Goal: Information Seeking & Learning: Learn about a topic

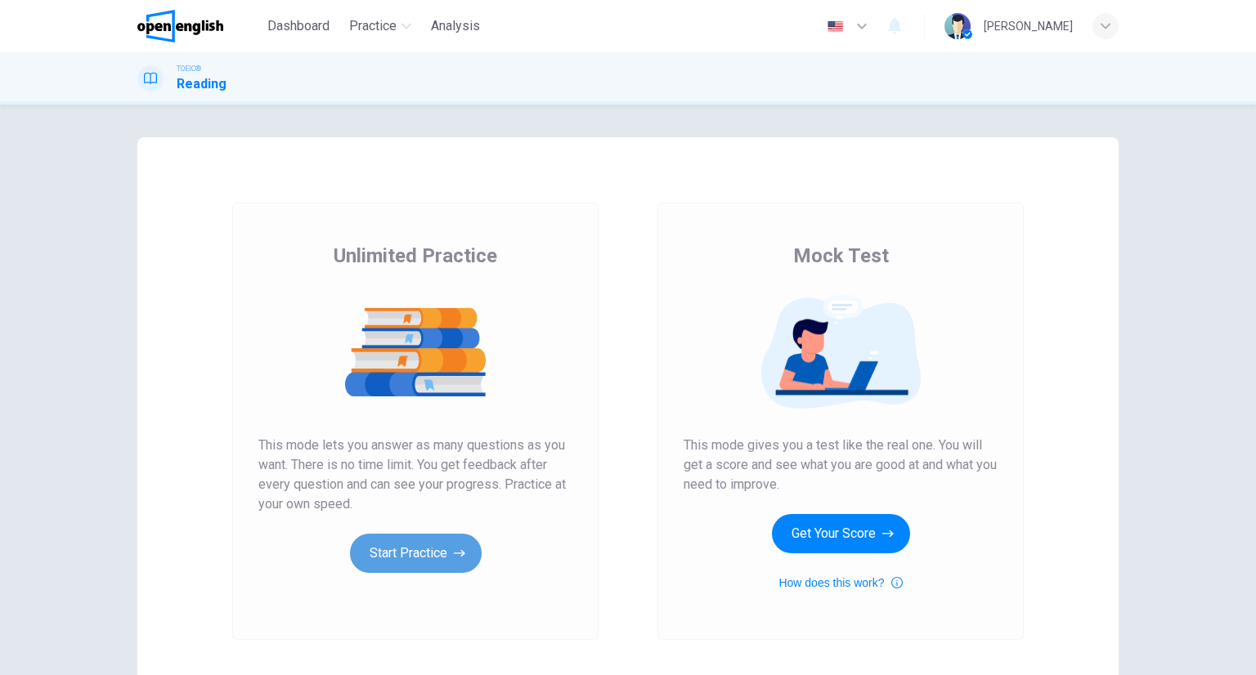
click at [399, 554] on button "Start Practice" at bounding box center [416, 553] width 132 height 39
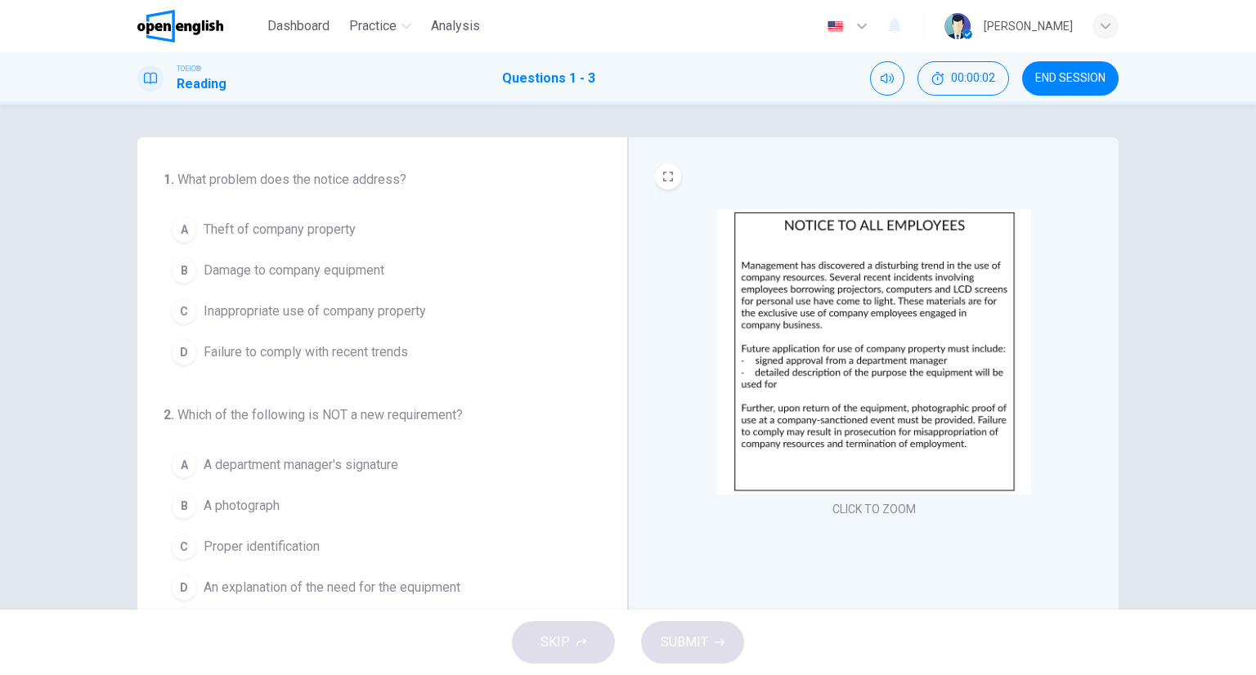
click at [744, 316] on img at bounding box center [874, 351] width 314 height 285
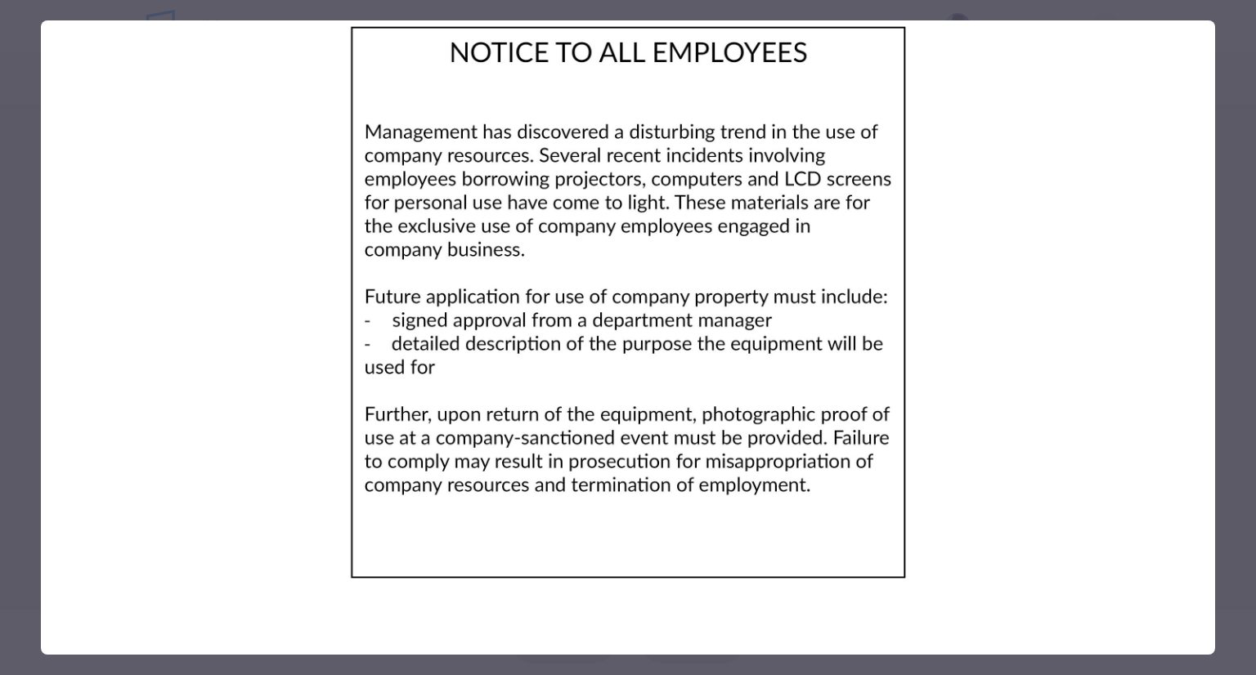
click at [1237, 356] on div at bounding box center [628, 337] width 1256 height 675
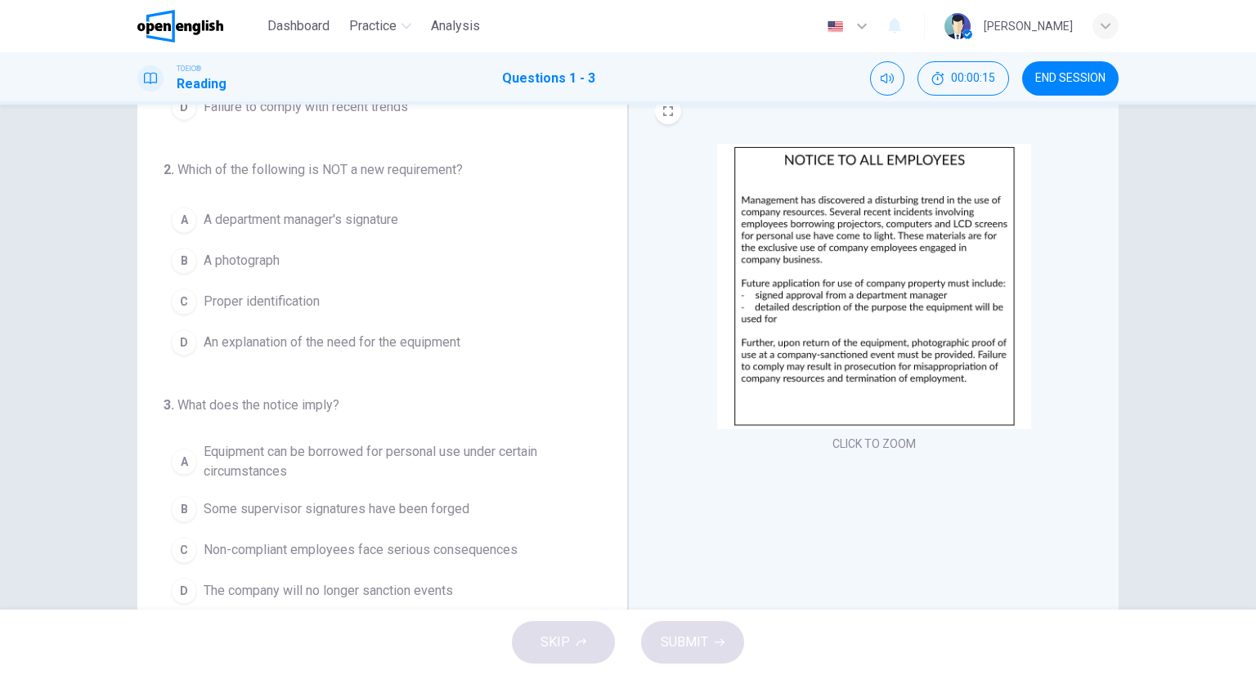
scroll to position [82, 0]
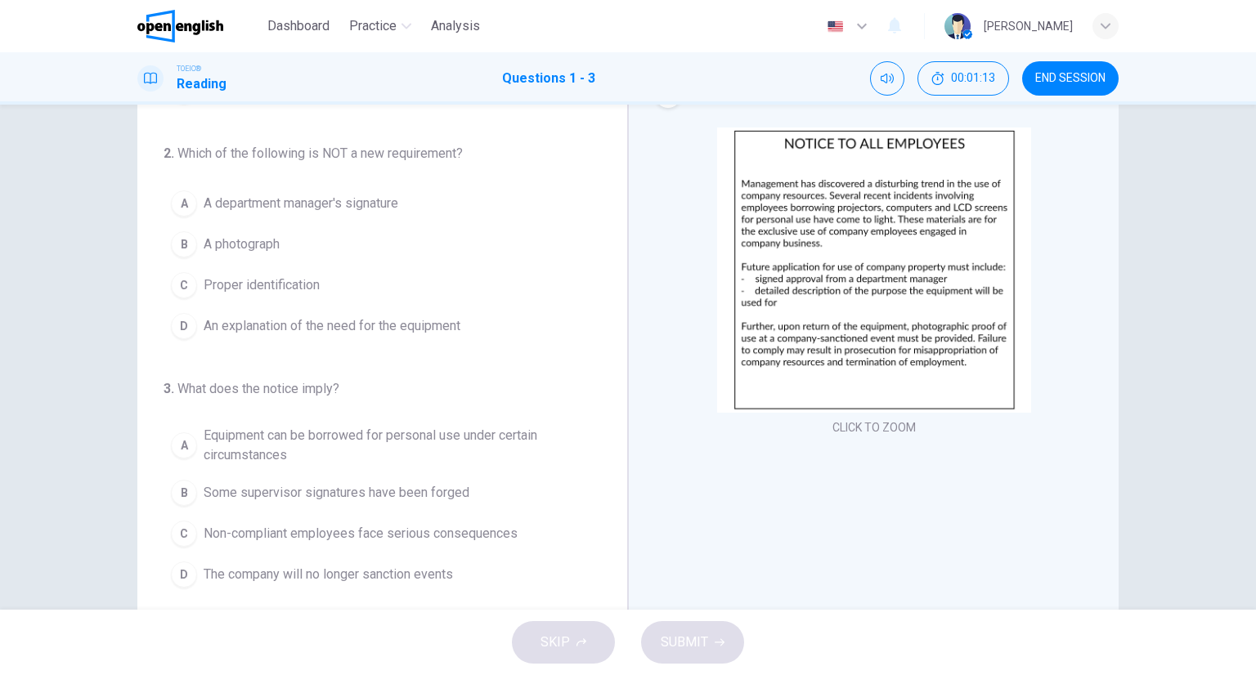
click at [812, 311] on img at bounding box center [874, 270] width 314 height 285
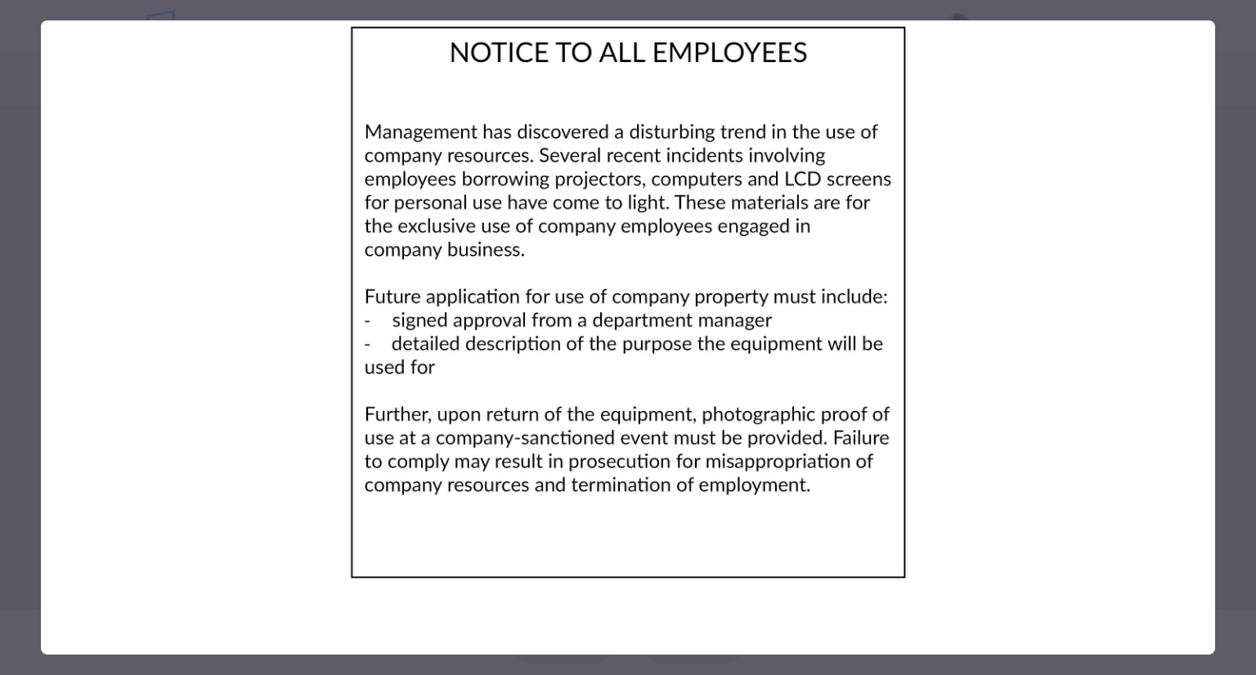
click at [1235, 132] on div at bounding box center [628, 337] width 1256 height 675
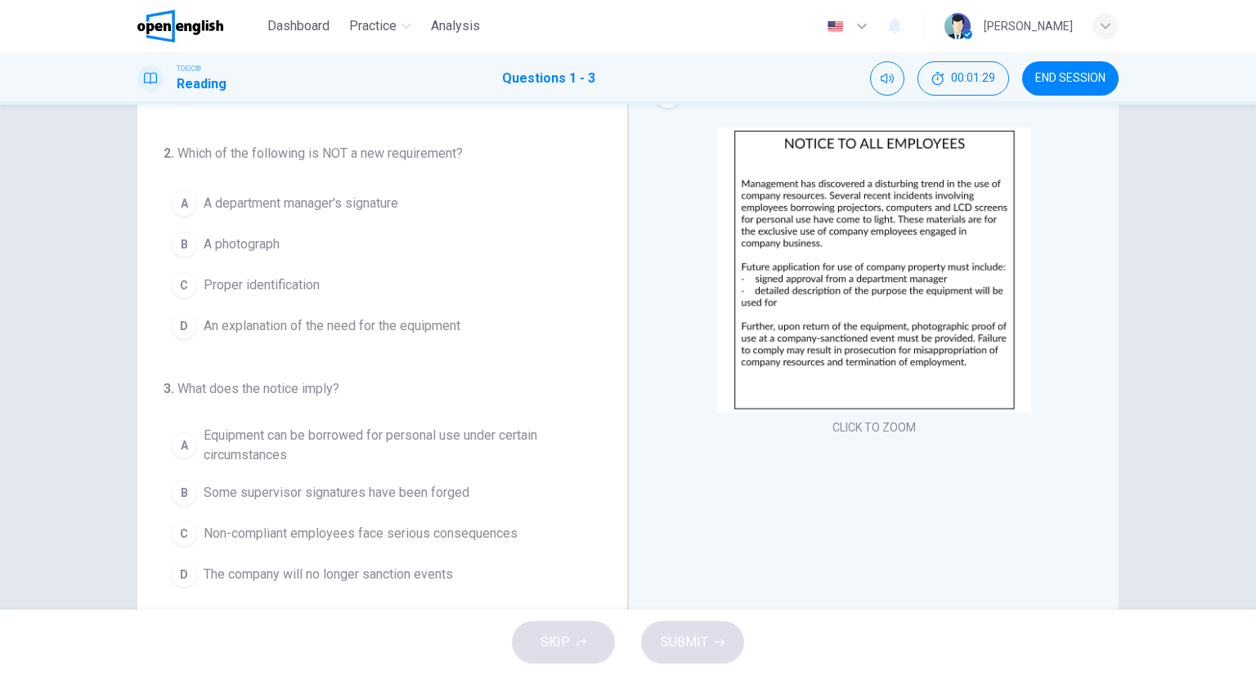
click at [231, 249] on span "A photograph" at bounding box center [242, 245] width 76 height 20
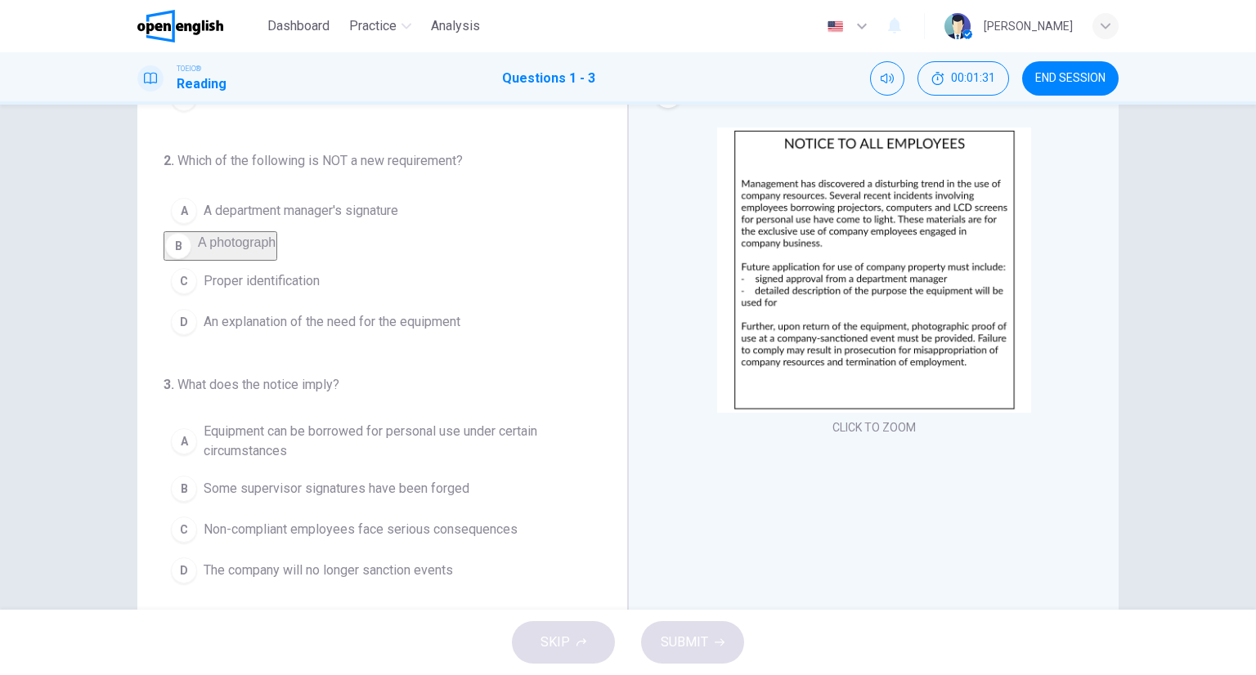
click at [225, 483] on span "Some supervisor signatures have been forged" at bounding box center [337, 489] width 266 height 20
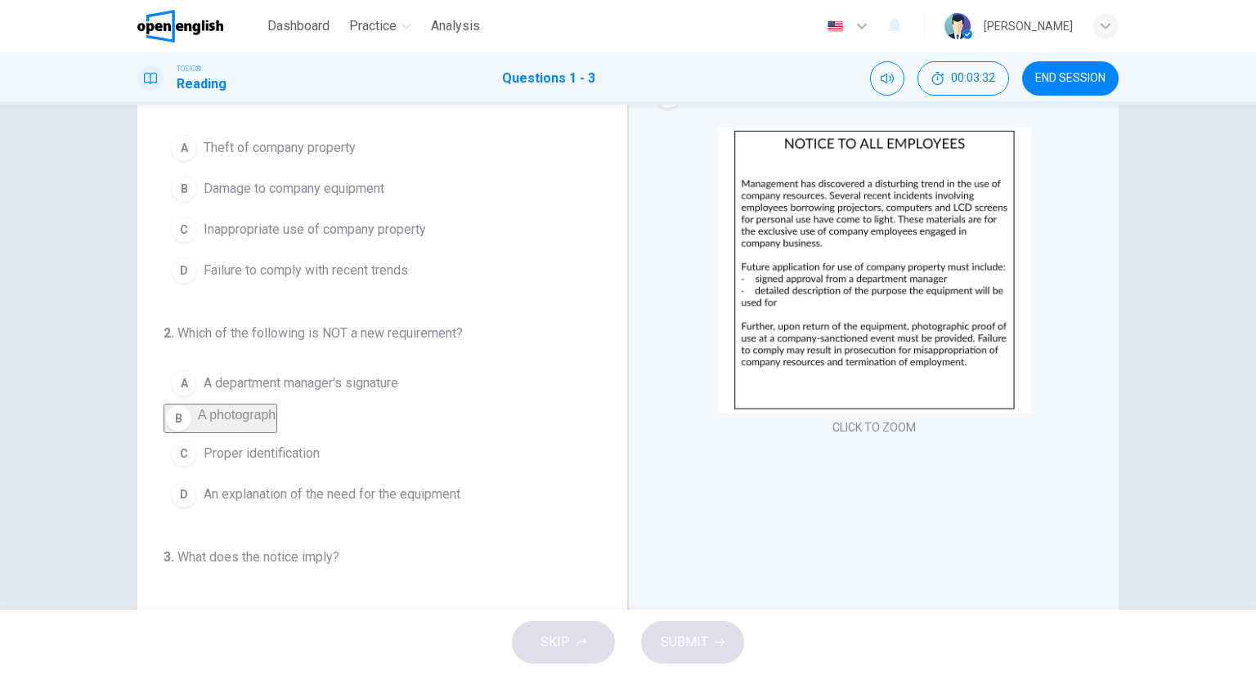
scroll to position [0, 0]
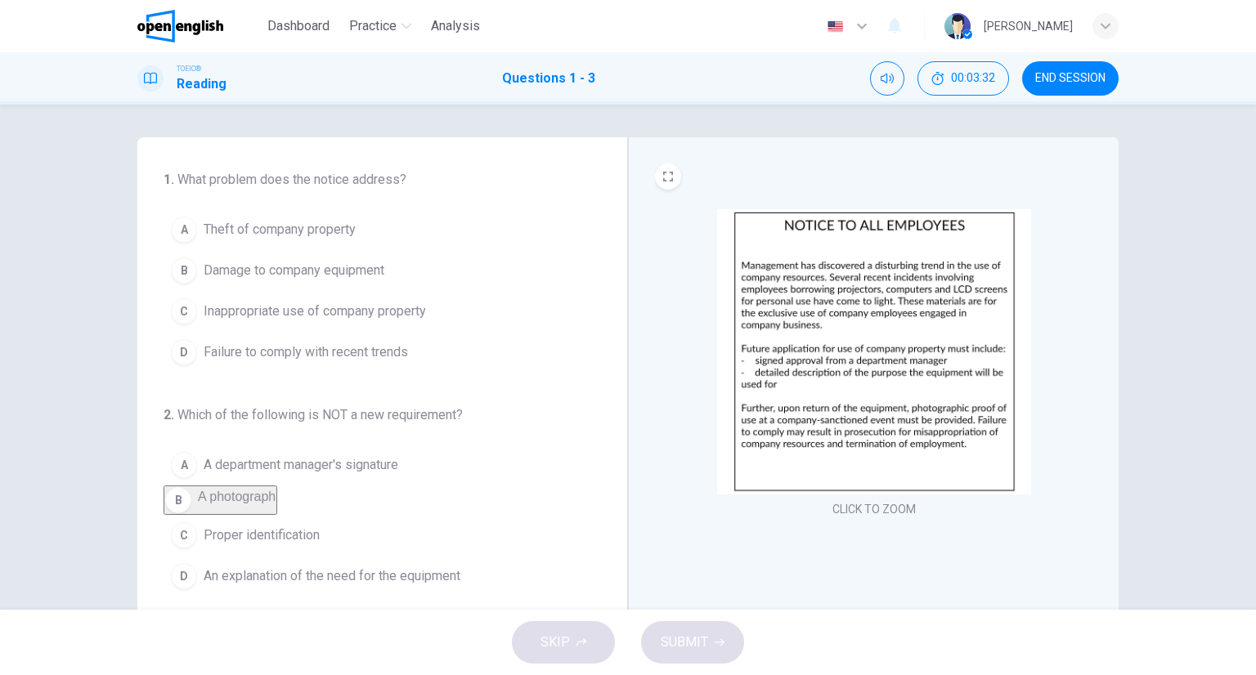
click at [240, 307] on span "Inappropriate use of company property" at bounding box center [315, 312] width 222 height 20
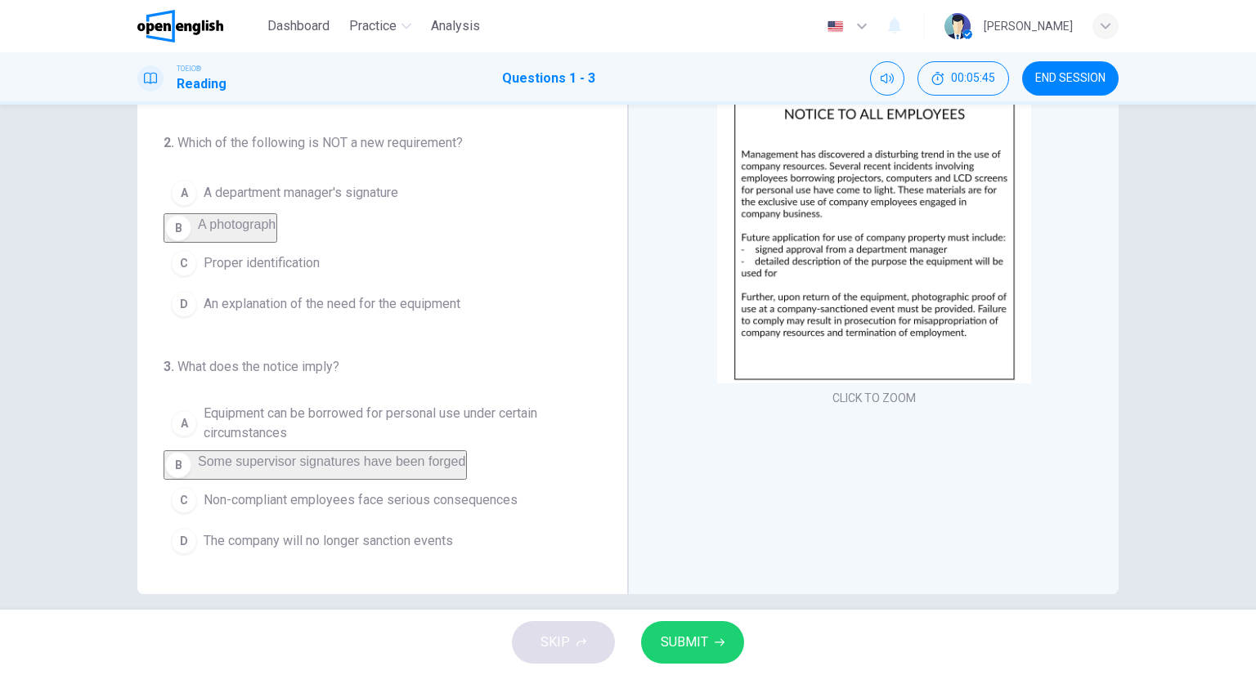
scroll to position [128, 0]
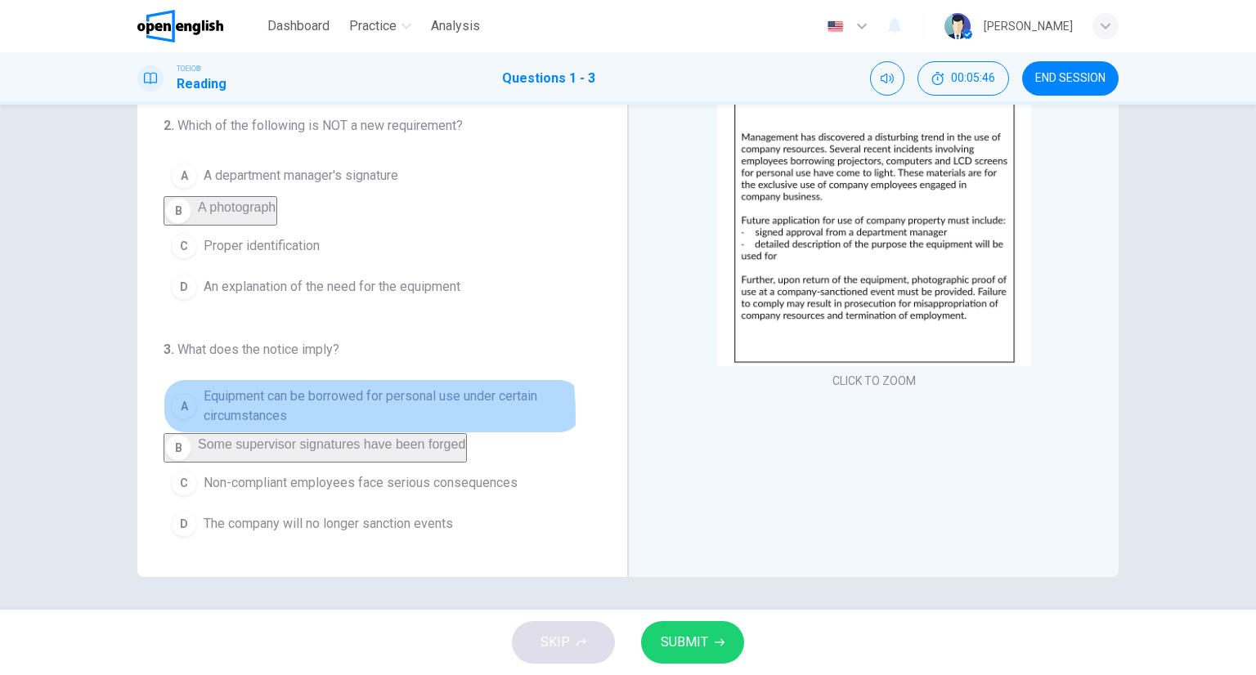
click at [253, 406] on span "Equipment can be borrowed for personal use under certain circumstances" at bounding box center [389, 406] width 370 height 39
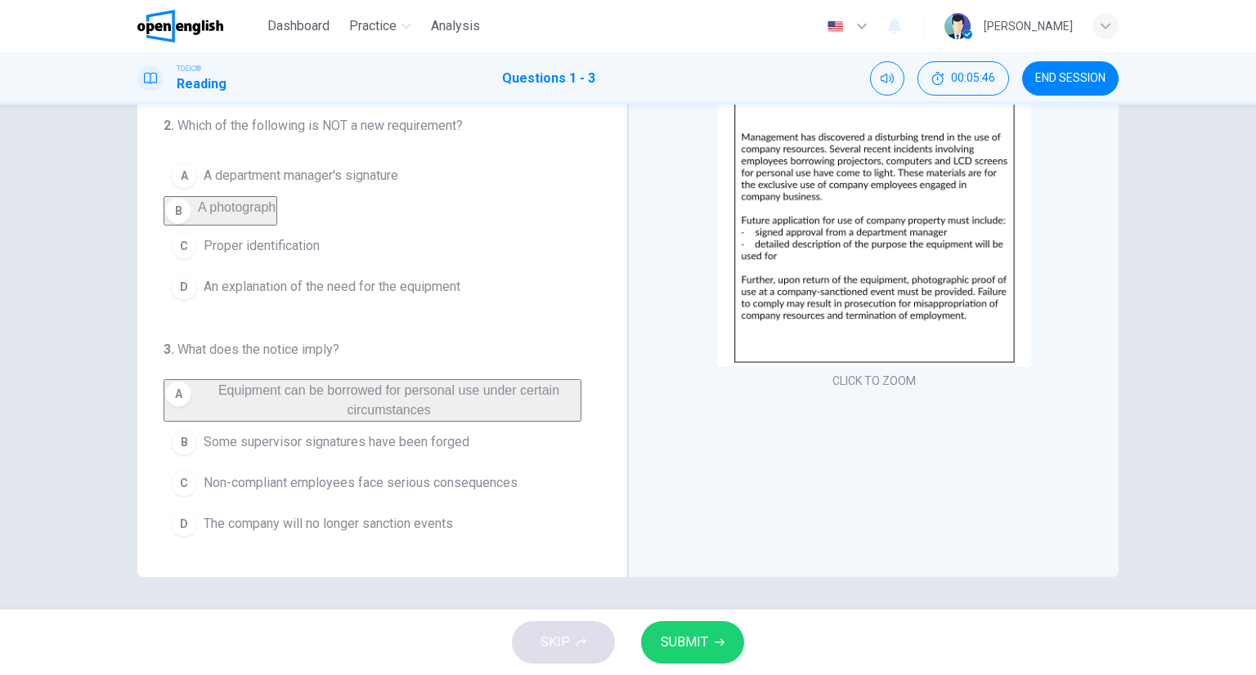
click at [688, 657] on button "SUBMIT" at bounding box center [692, 642] width 103 height 43
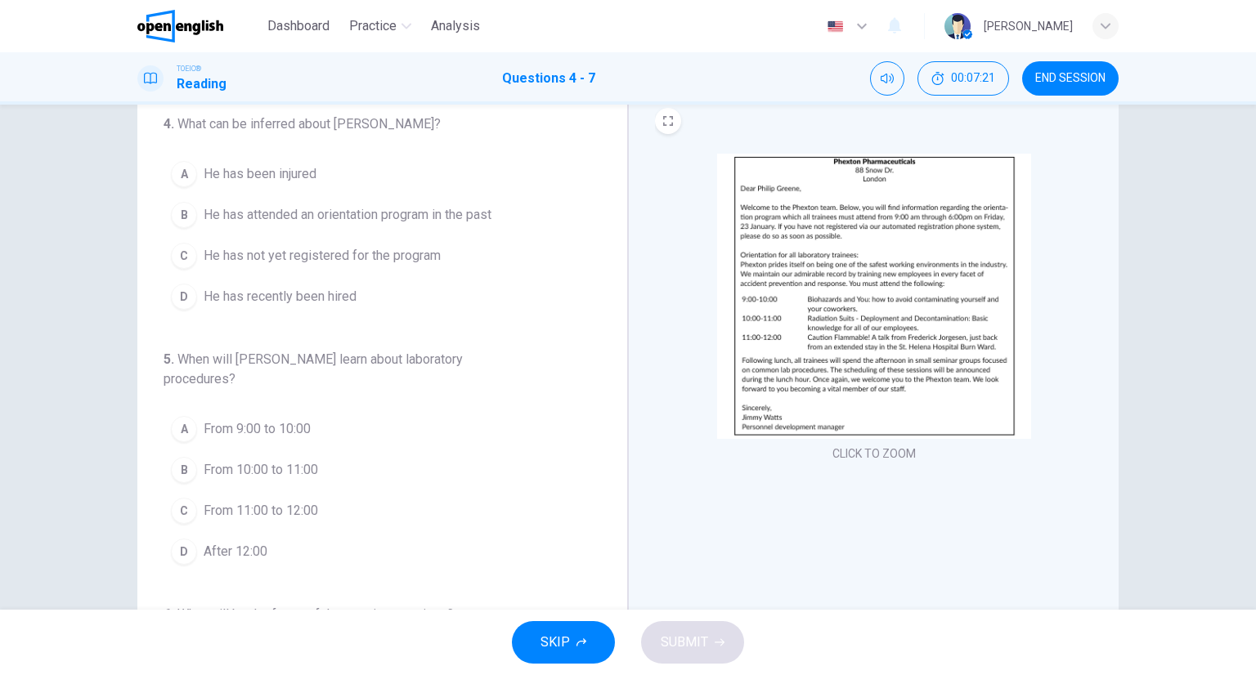
scroll to position [82, 0]
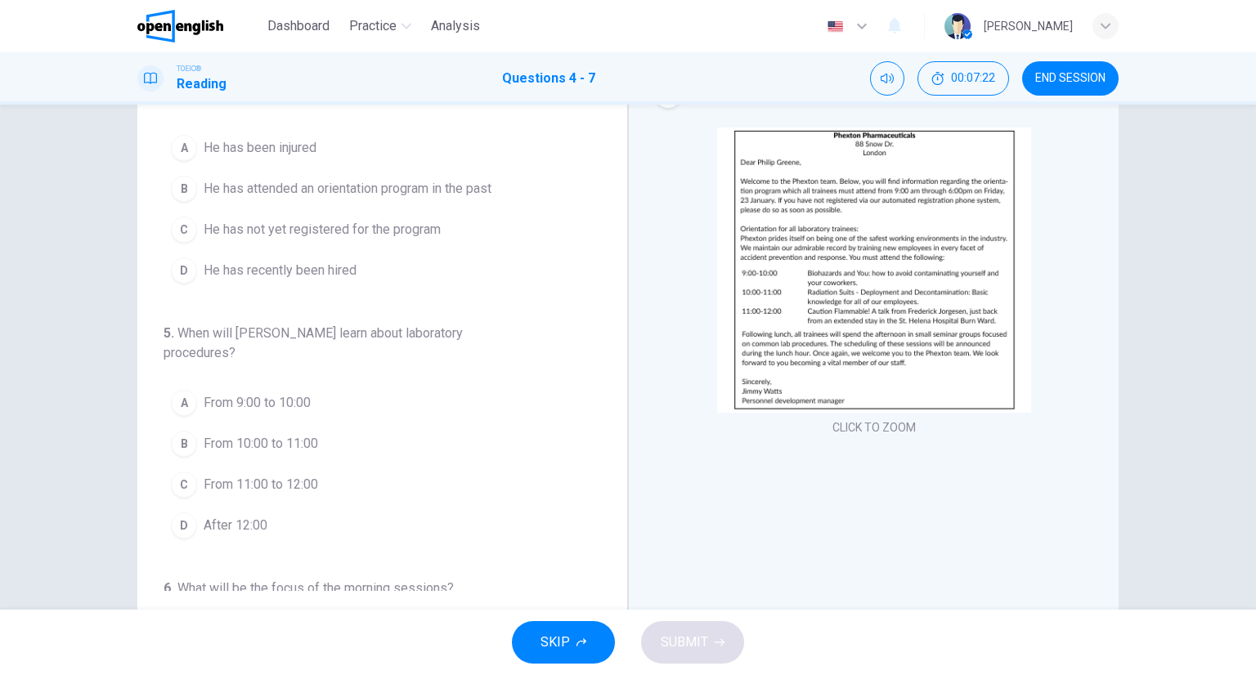
click at [921, 291] on img at bounding box center [874, 270] width 314 height 285
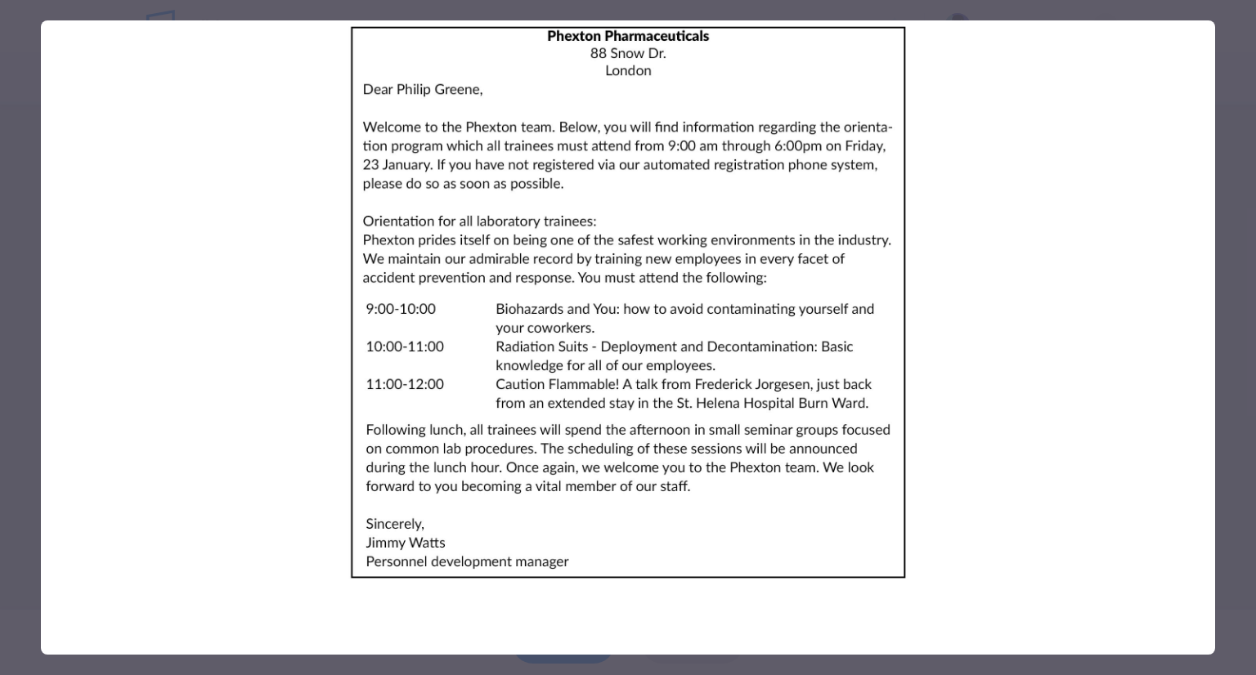
click at [1168, 217] on img at bounding box center [628, 302] width 1174 height 565
drag, startPoint x: 1187, startPoint y: 226, endPoint x: 1204, endPoint y: 235, distance: 19.4
click at [1193, 228] on img at bounding box center [628, 302] width 1174 height 565
click at [1221, 241] on div at bounding box center [628, 337] width 1256 height 675
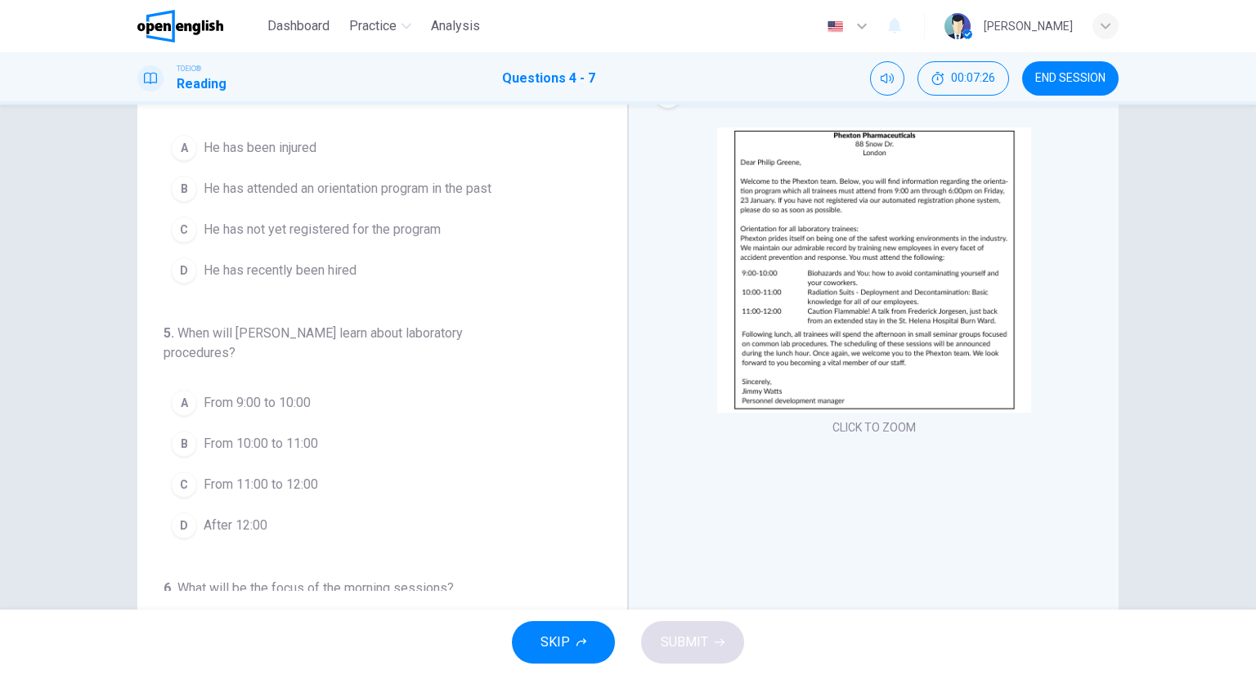
click at [764, 258] on img at bounding box center [874, 270] width 314 height 285
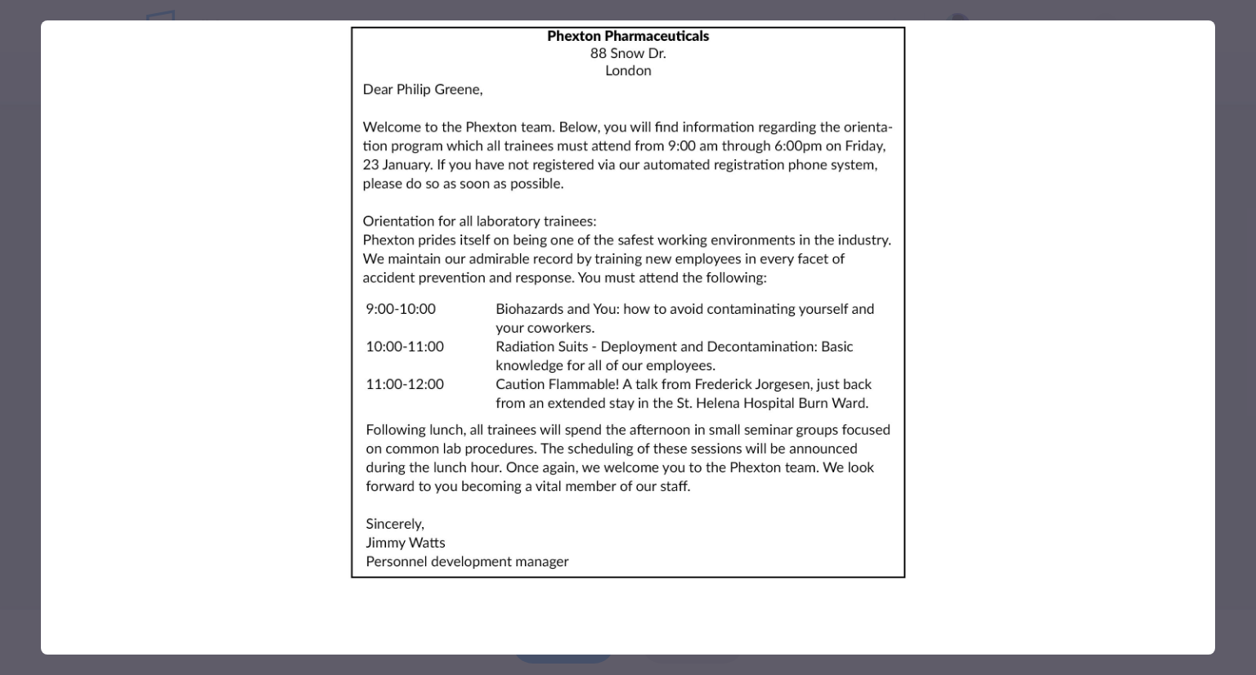
click at [1248, 293] on div at bounding box center [628, 337] width 1256 height 675
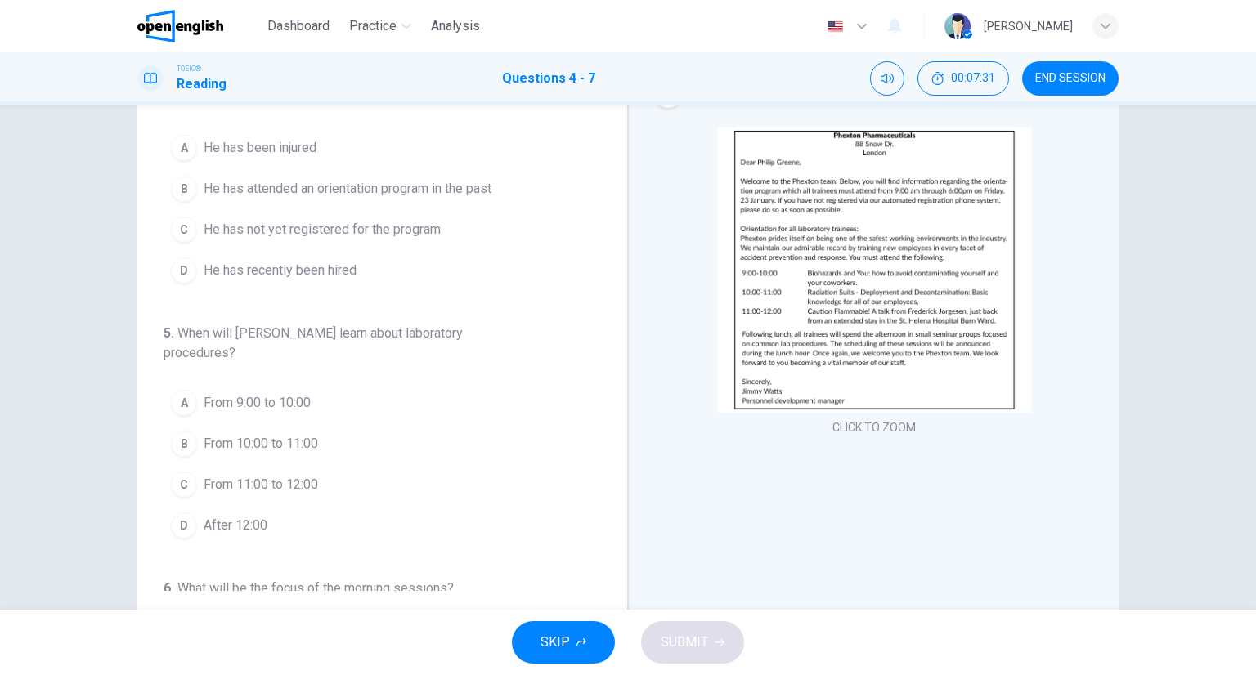
click at [249, 498] on button "C From 11:00 to 12:00" at bounding box center [373, 484] width 418 height 41
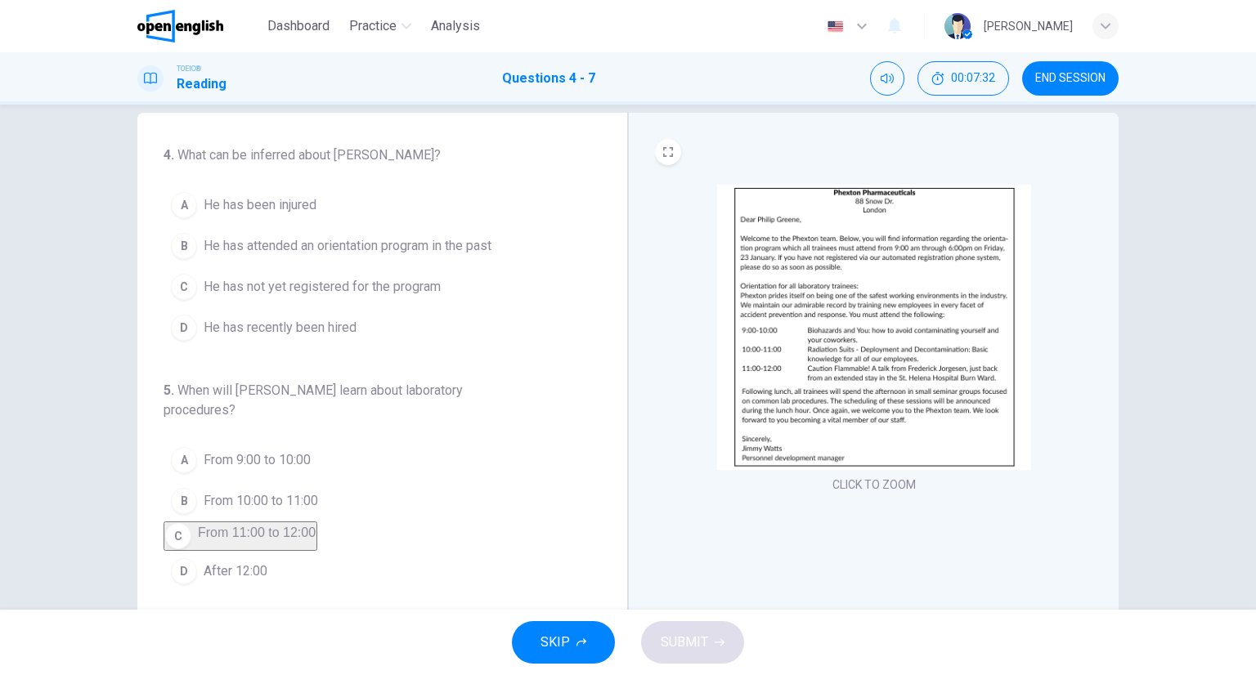
scroll to position [0, 0]
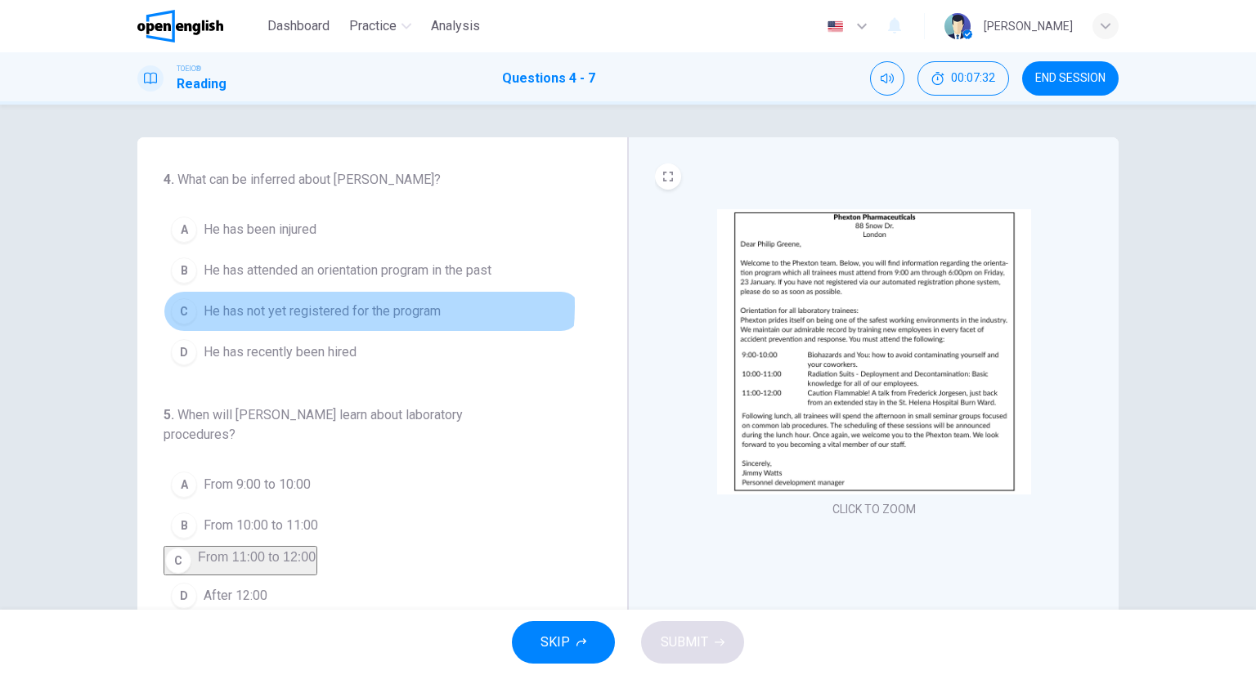
click at [357, 306] on span "He has not yet registered for the program" at bounding box center [322, 312] width 237 height 20
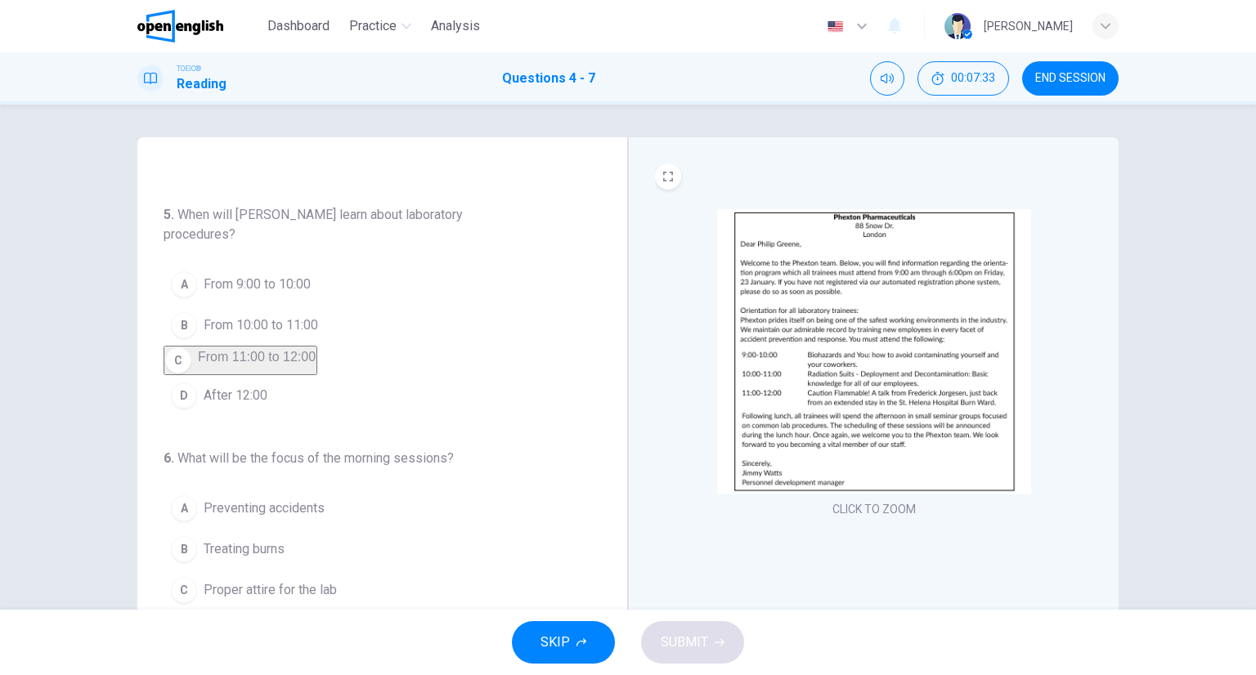
scroll to position [327, 0]
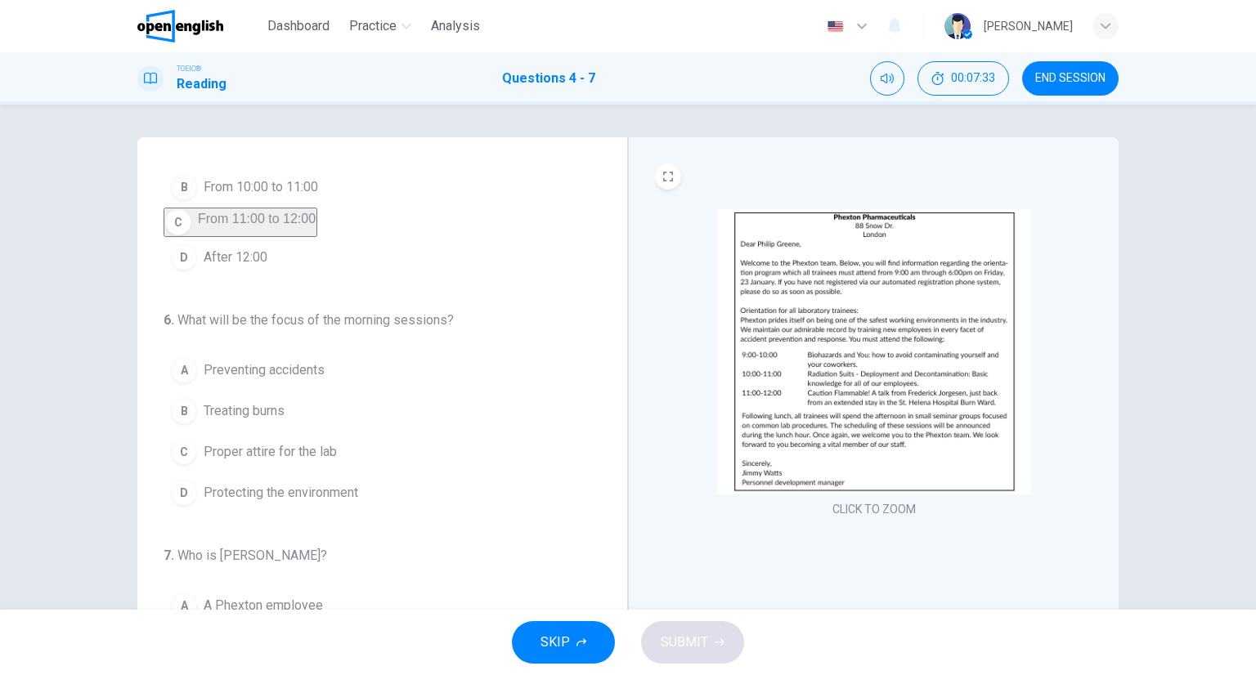
click at [286, 391] on button "A Preventing accidents" at bounding box center [373, 370] width 418 height 41
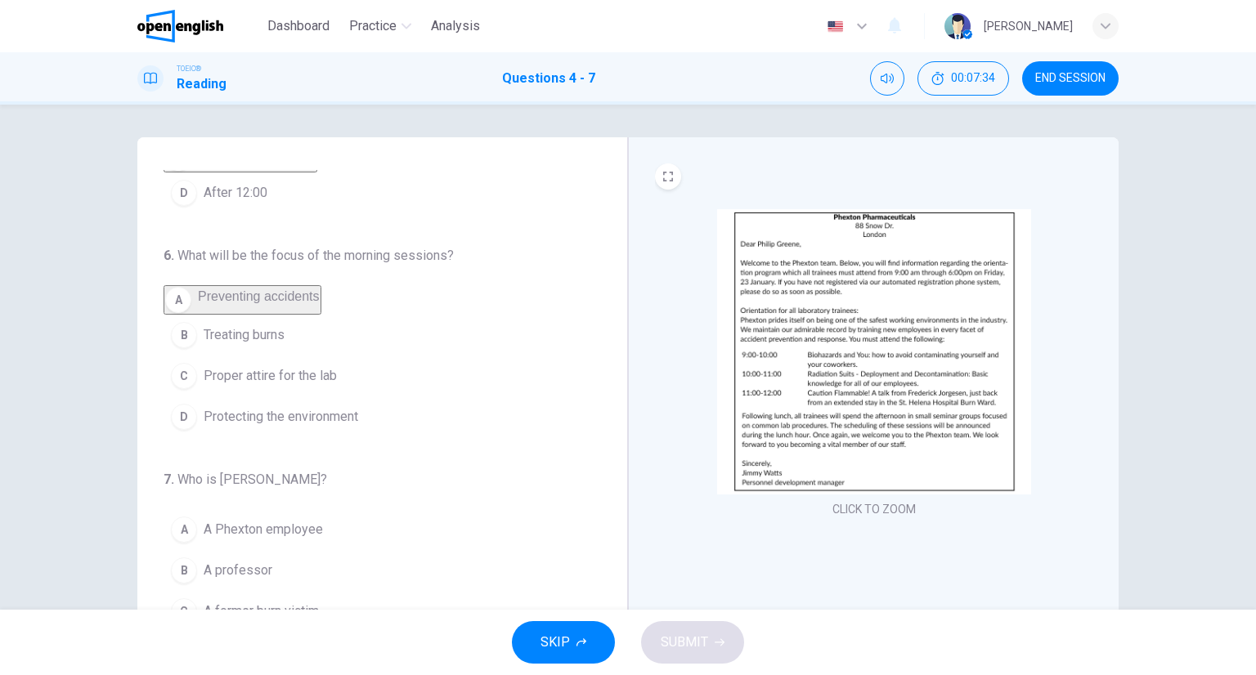
scroll to position [420, 0]
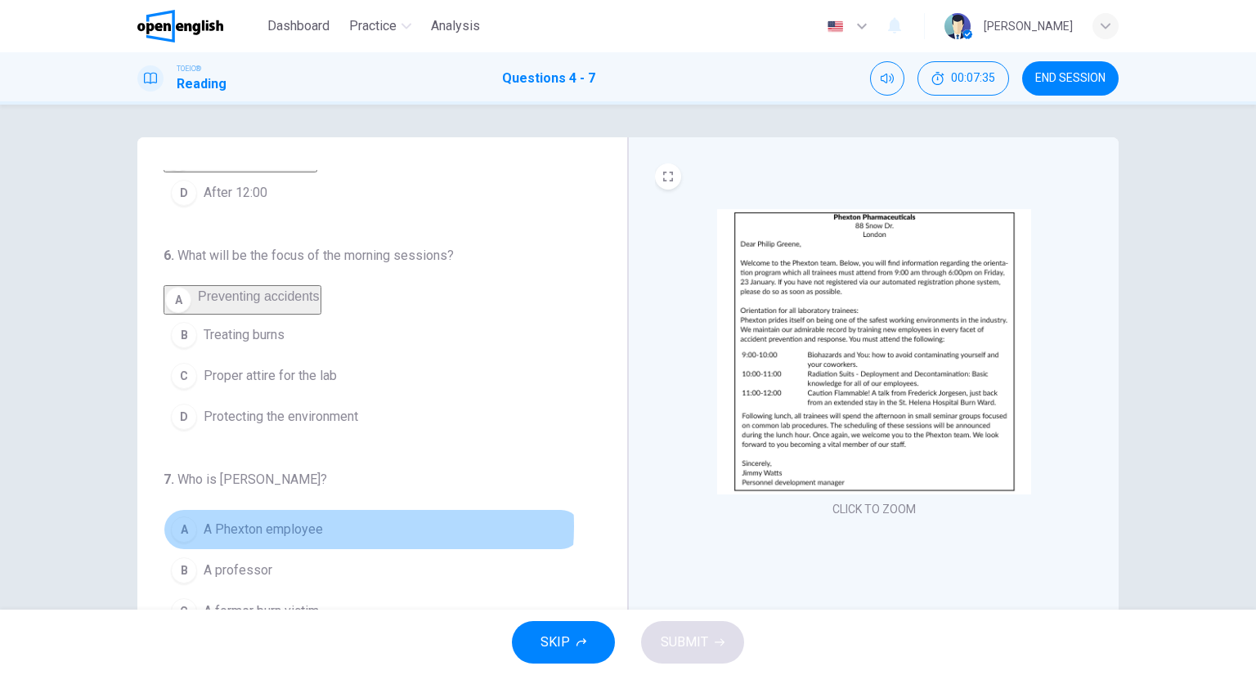
click at [321, 531] on button "A A Phexton employee" at bounding box center [373, 529] width 418 height 41
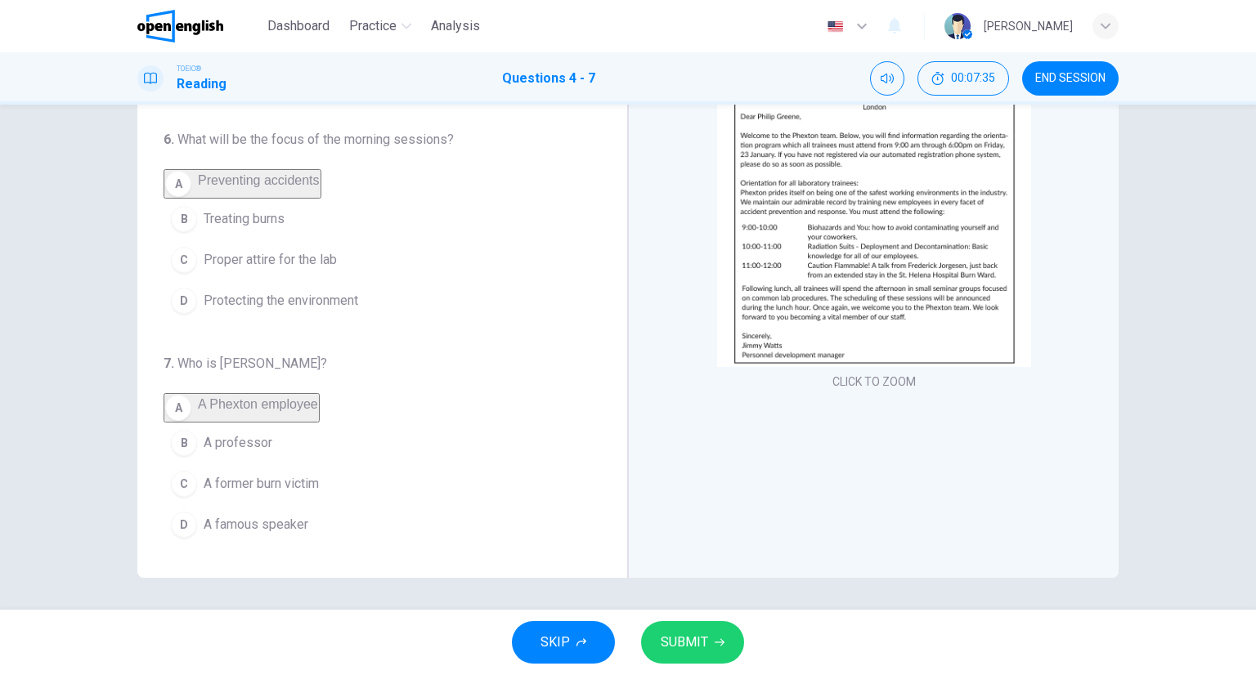
scroll to position [128, 0]
click at [703, 621] on button "SUBMIT" at bounding box center [692, 642] width 103 height 43
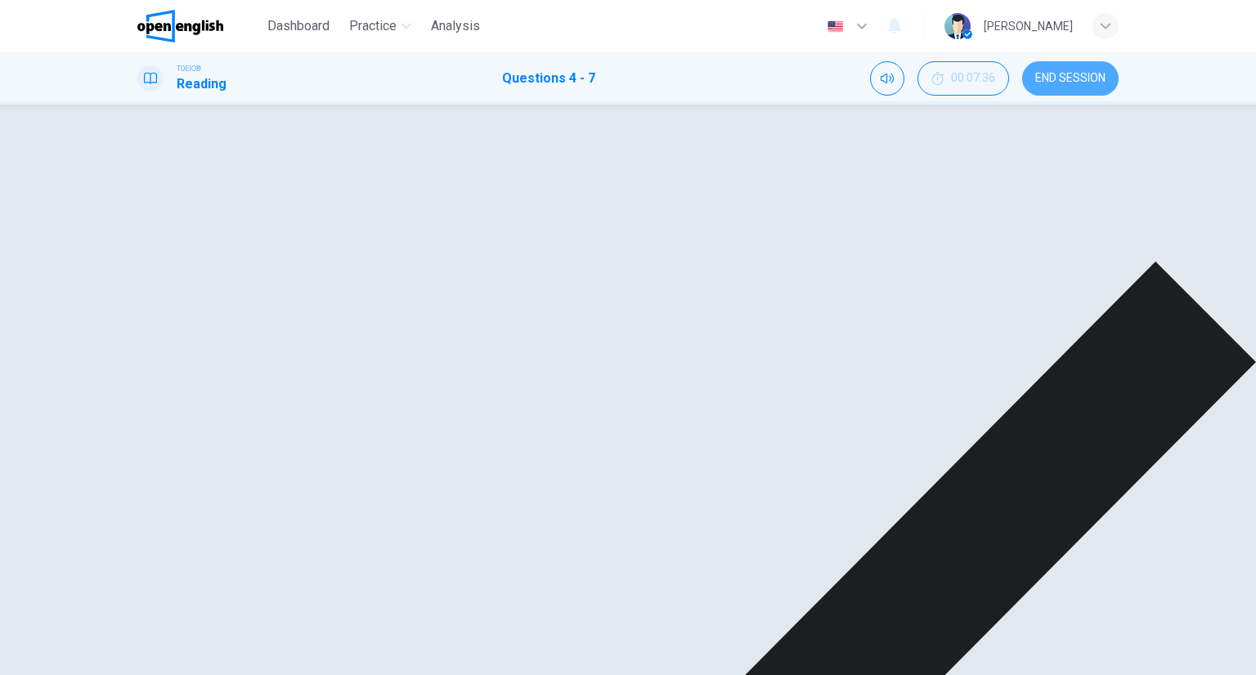
click at [1087, 77] on span "END SESSION" at bounding box center [1070, 78] width 70 height 13
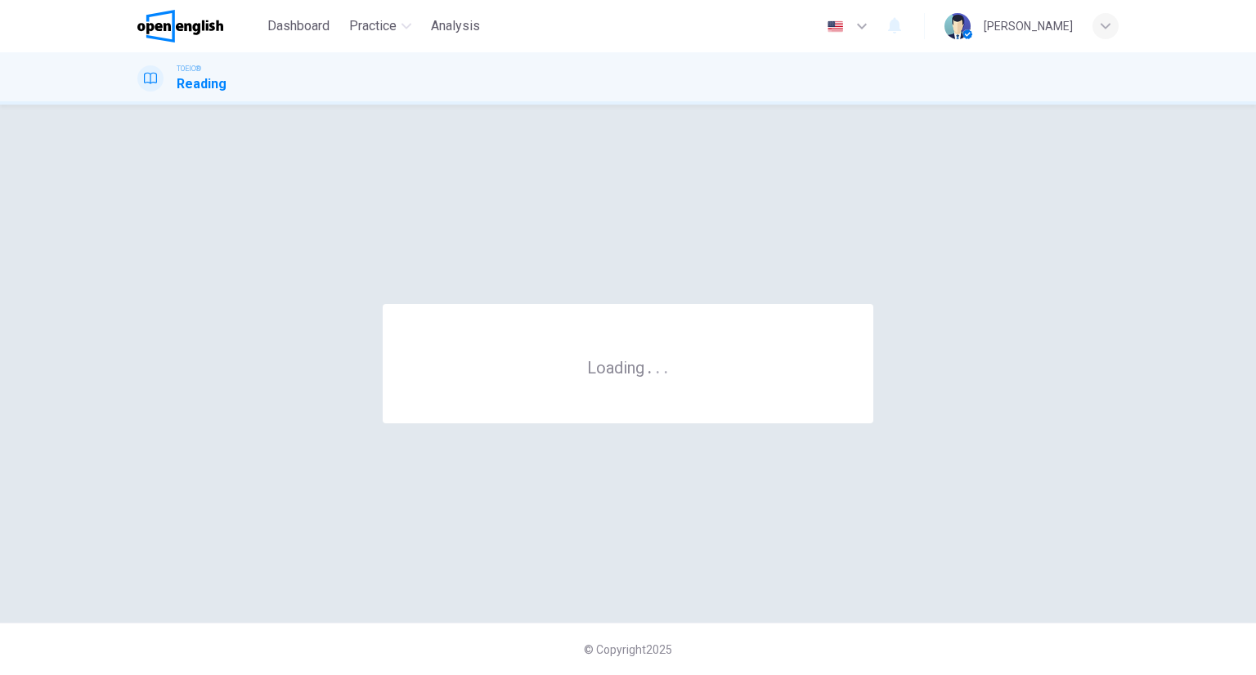
scroll to position [0, 0]
